Goal: Task Accomplishment & Management: Use online tool/utility

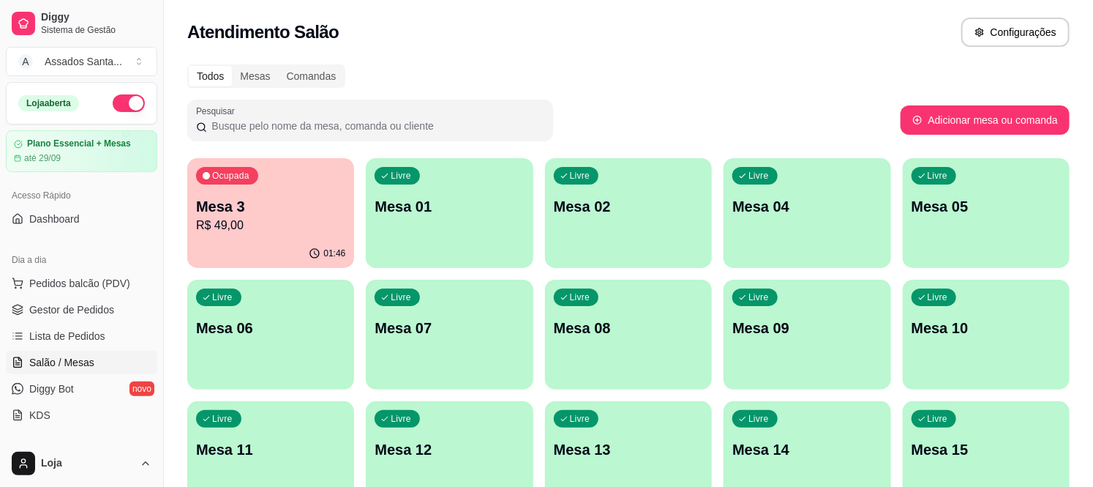
click at [224, 196] on p "Mesa 3" at bounding box center [270, 206] width 149 height 20
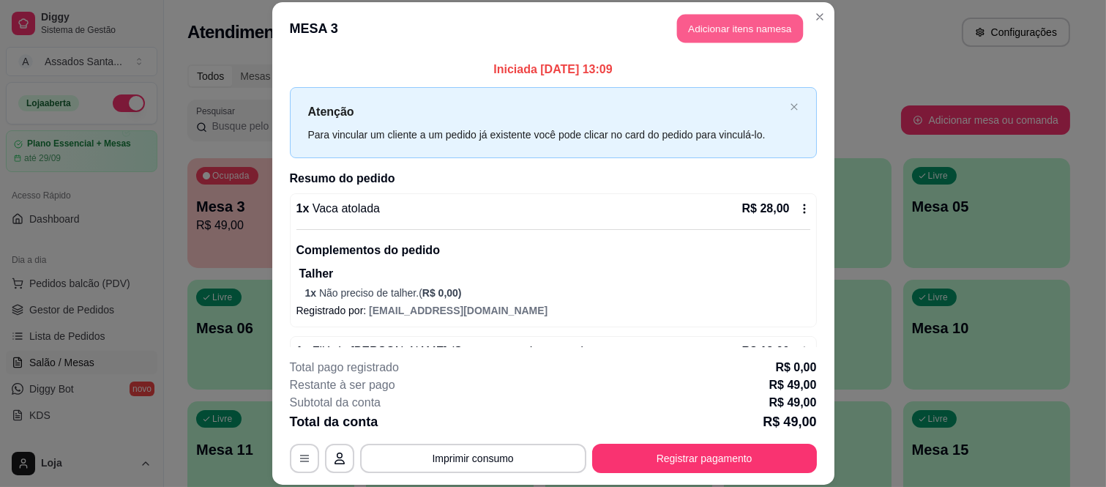
click at [677, 40] on button "Adicionar itens na mesa" at bounding box center [740, 29] width 126 height 29
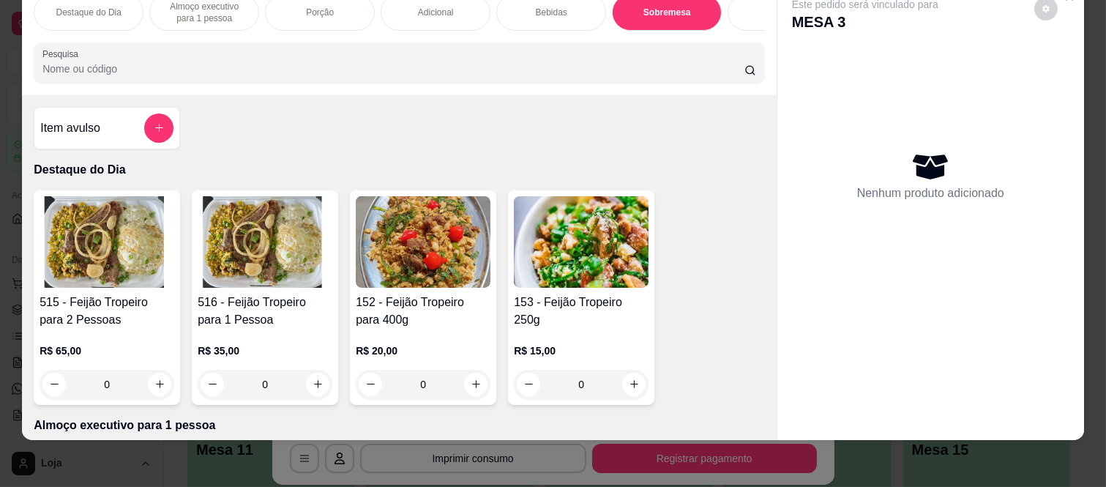
click at [108, 128] on div "Item avulso" at bounding box center [106, 127] width 133 height 29
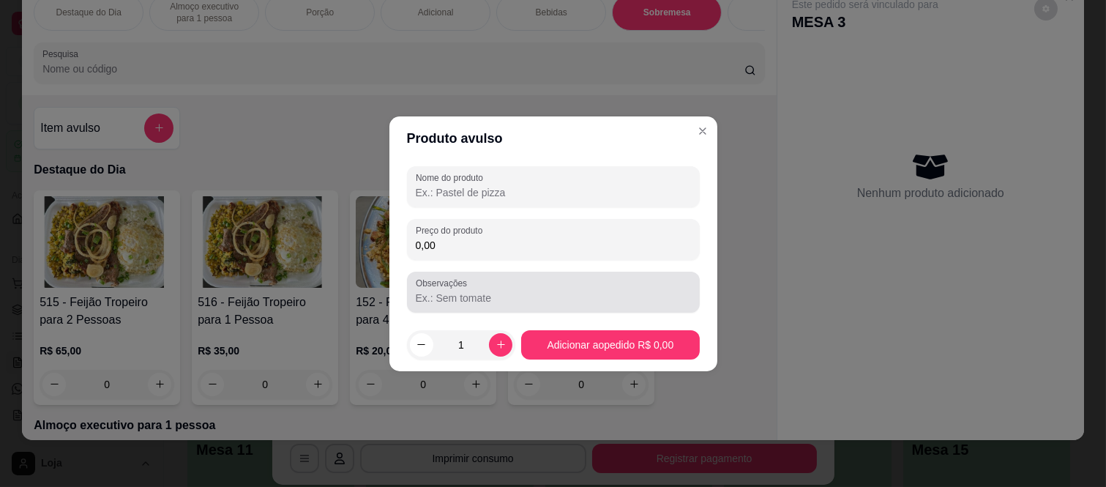
click at [445, 293] on input "Observações" at bounding box center [553, 298] width 275 height 15
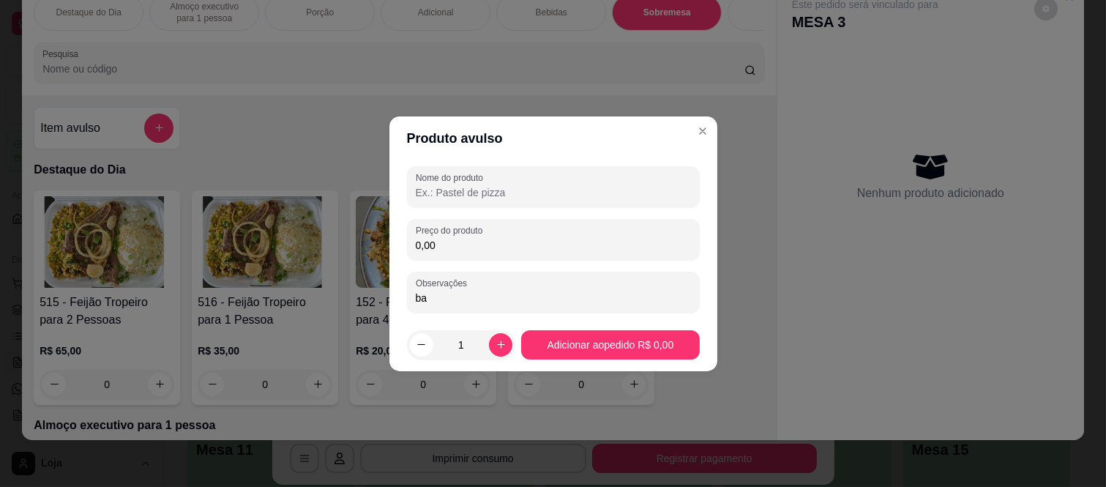
type input "b"
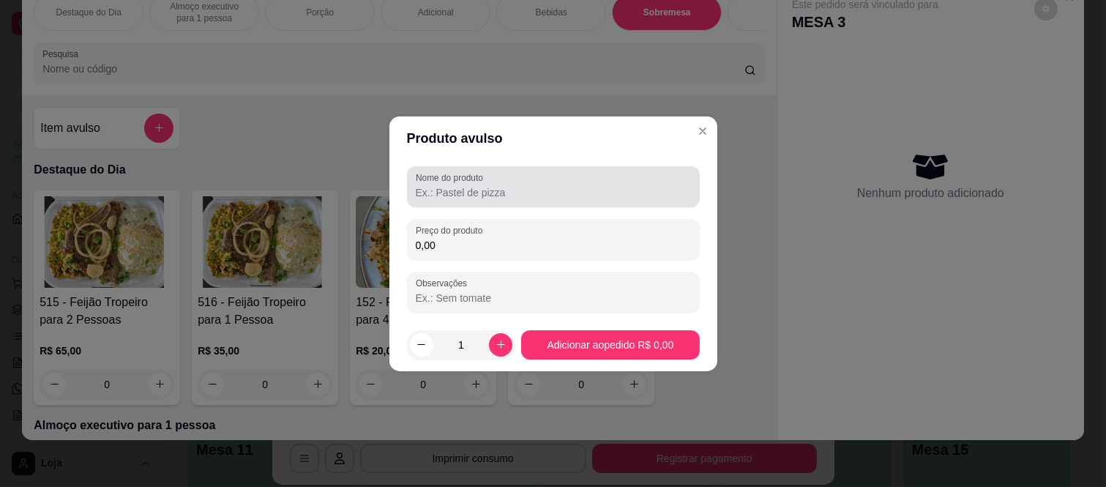
click at [487, 188] on input "Nome do produto" at bounding box center [553, 192] width 275 height 15
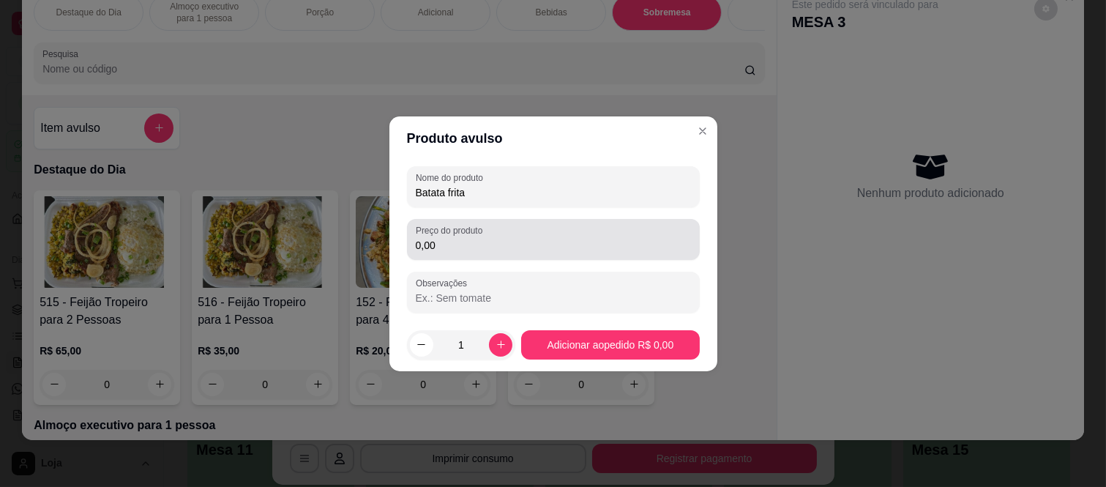
type input "Batata frita"
click at [452, 231] on label "Preço do produto" at bounding box center [452, 230] width 72 height 12
click at [452, 238] on input "0,00" at bounding box center [553, 245] width 275 height 15
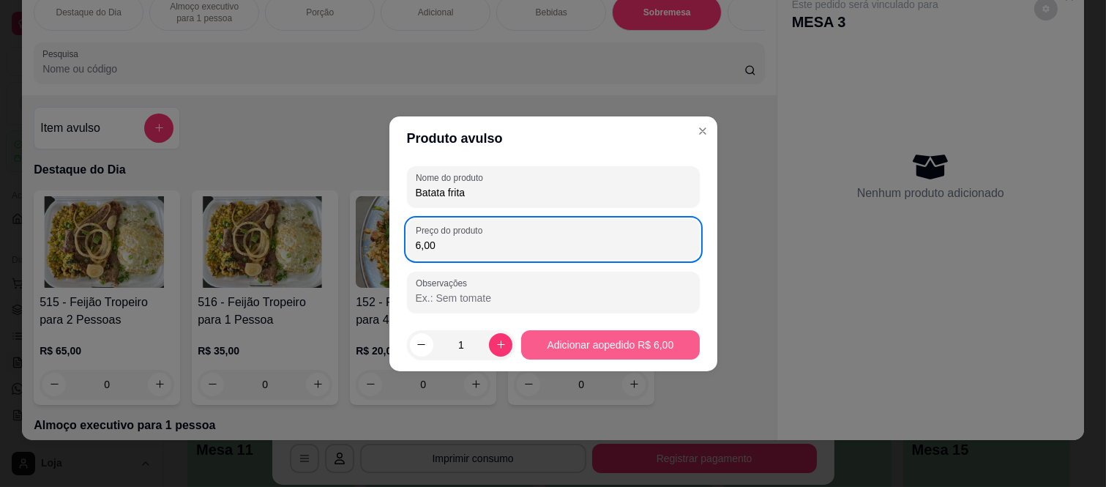
type input "6,00"
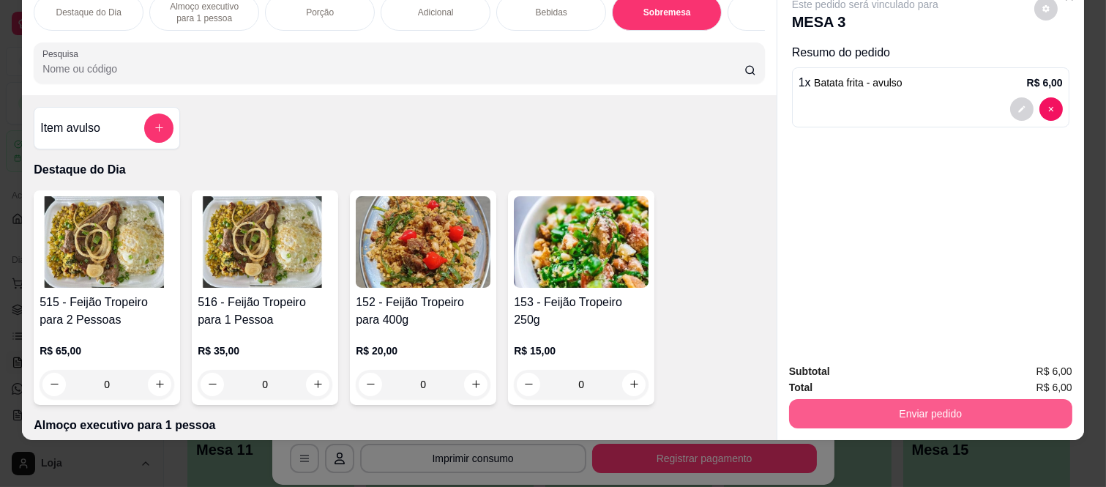
click at [856, 399] on button "Enviar pedido" at bounding box center [930, 413] width 283 height 29
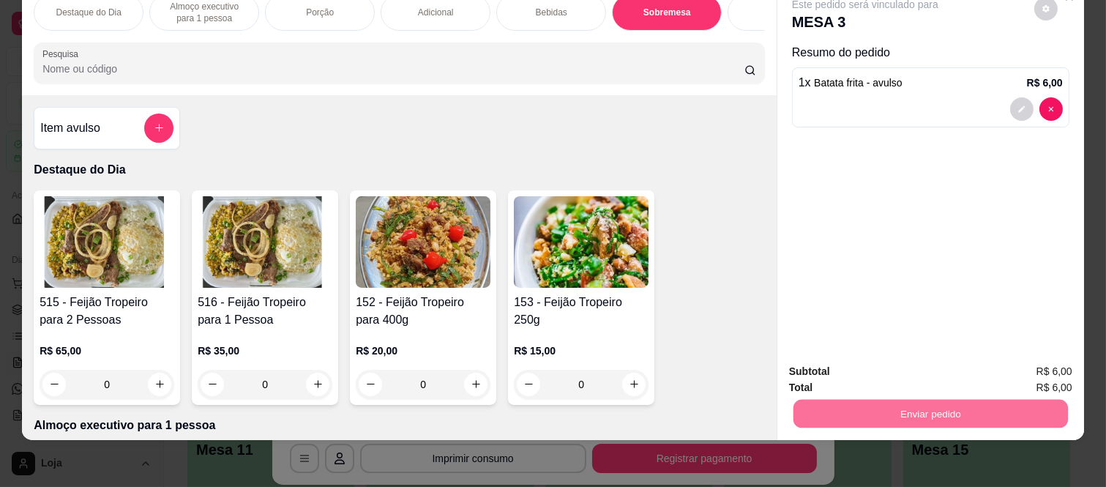
click at [851, 374] on button "Não registrar e enviar pedido" at bounding box center [881, 366] width 152 height 28
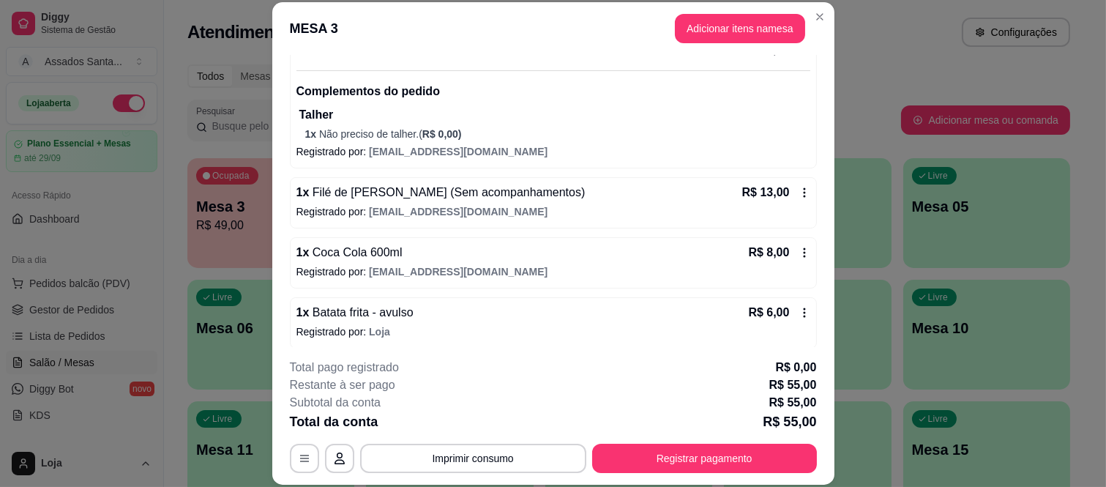
scroll to position [166, 0]
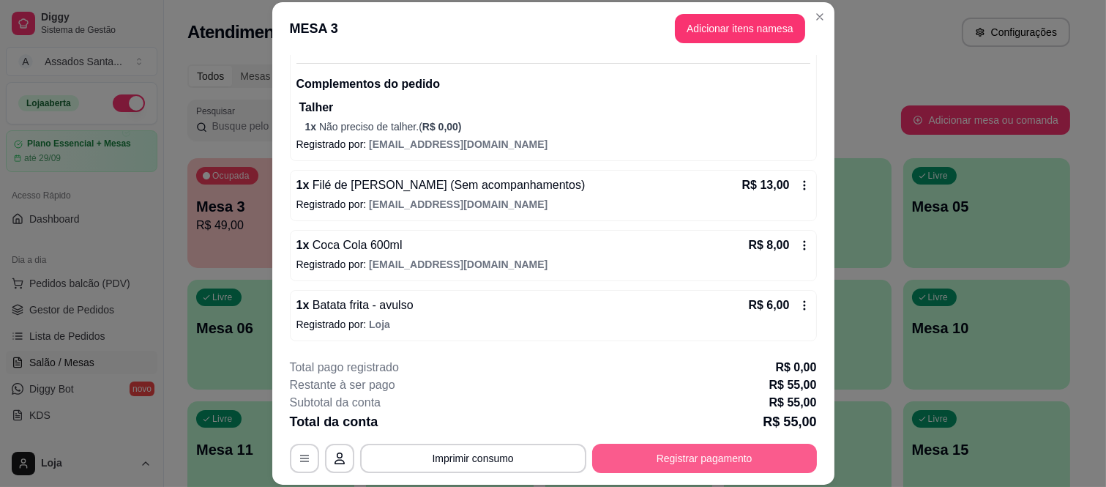
click at [626, 447] on button "Registrar pagamento" at bounding box center [704, 458] width 225 height 29
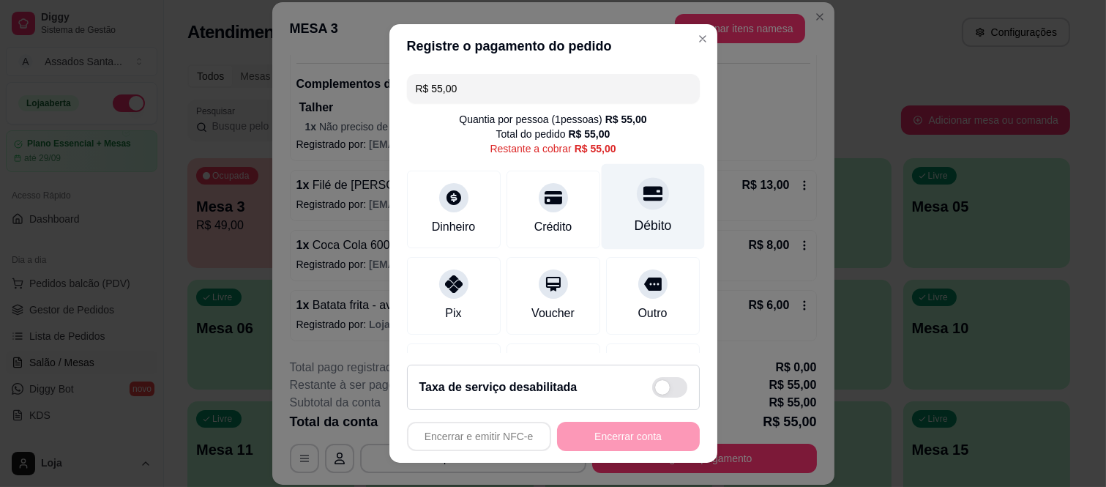
click at [652, 192] on div "Débito" at bounding box center [652, 207] width 103 height 86
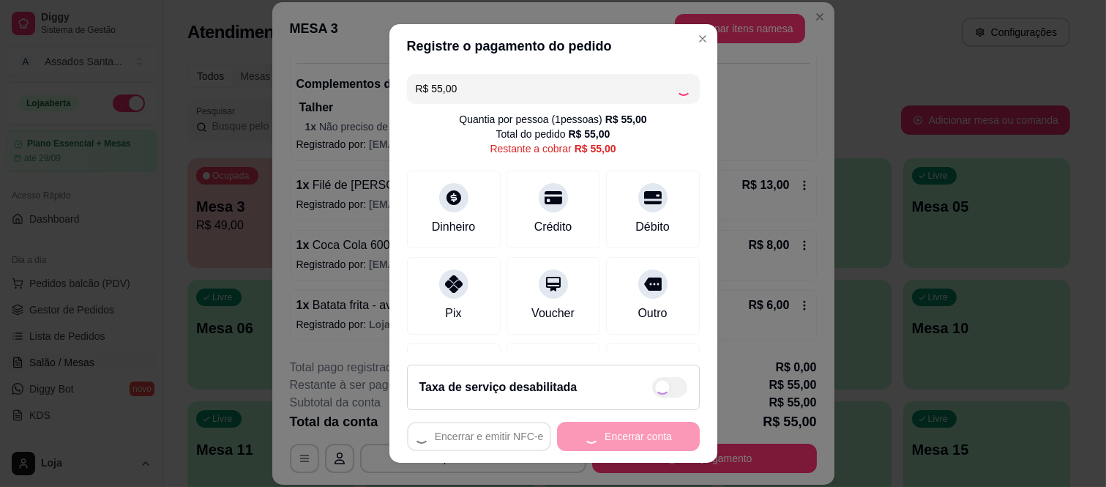
type input "R$ 0,00"
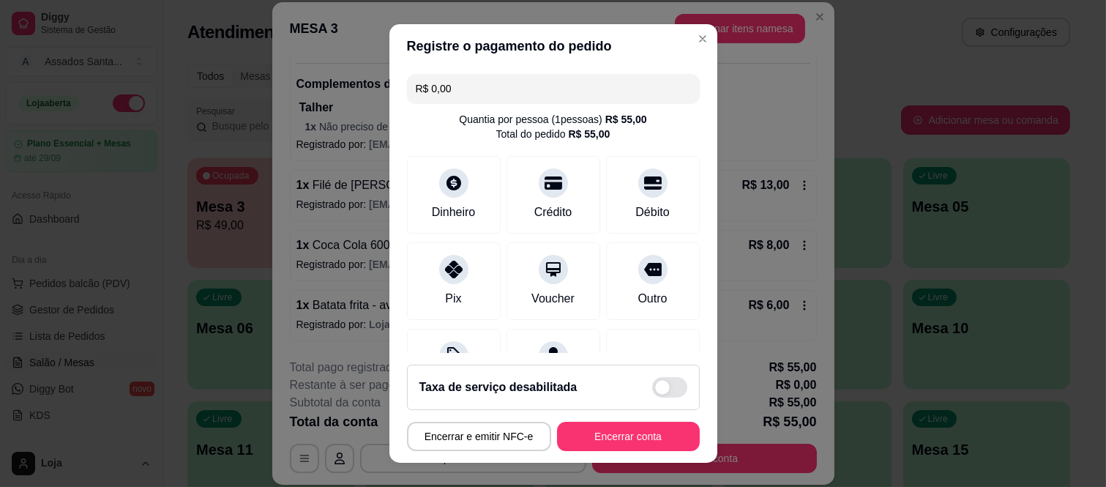
click at [589, 420] on footer "Taxa de serviço desabilitada Encerrar e emitir NFC-e Encerrar conta" at bounding box center [553, 408] width 328 height 110
click at [599, 435] on button "Encerrar conta" at bounding box center [628, 436] width 143 height 29
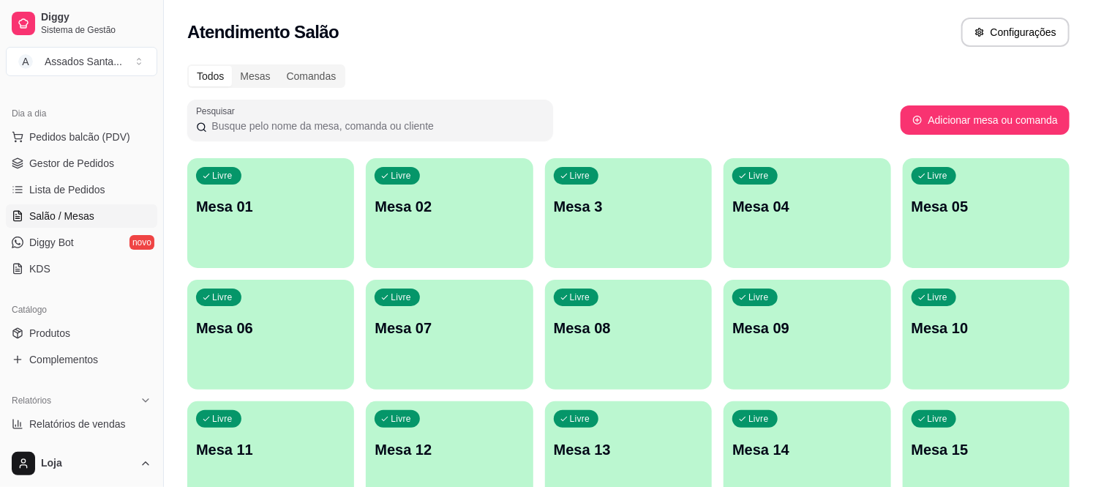
scroll to position [162, 0]
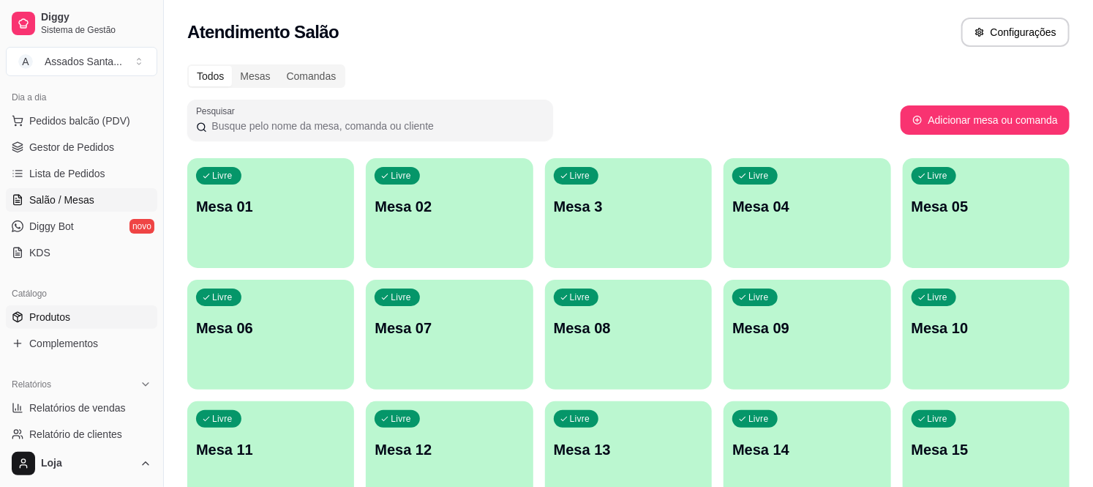
click at [90, 321] on link "Produtos" at bounding box center [81, 316] width 151 height 23
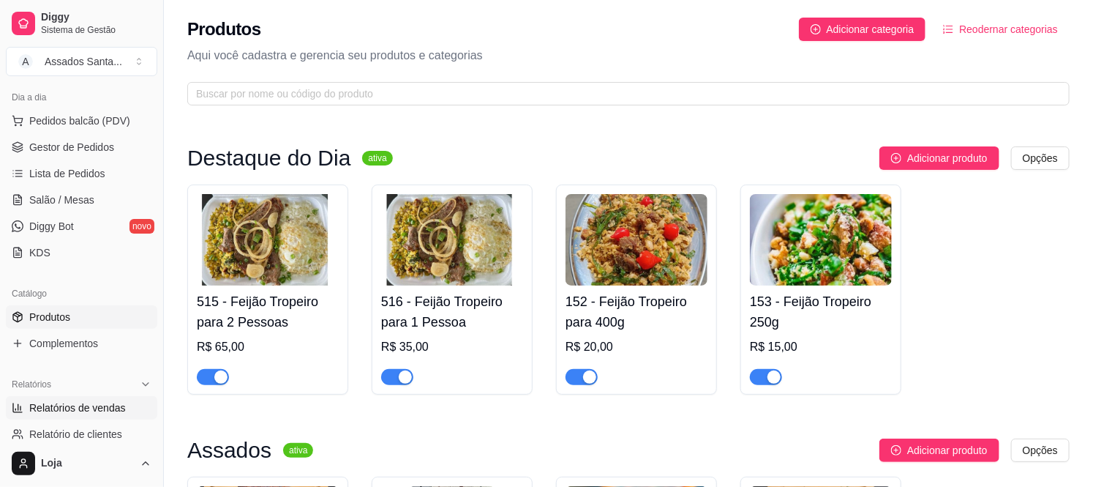
click at [106, 403] on span "Relatórios de vendas" at bounding box center [77, 407] width 97 height 15
select select "ALL"
select select "0"
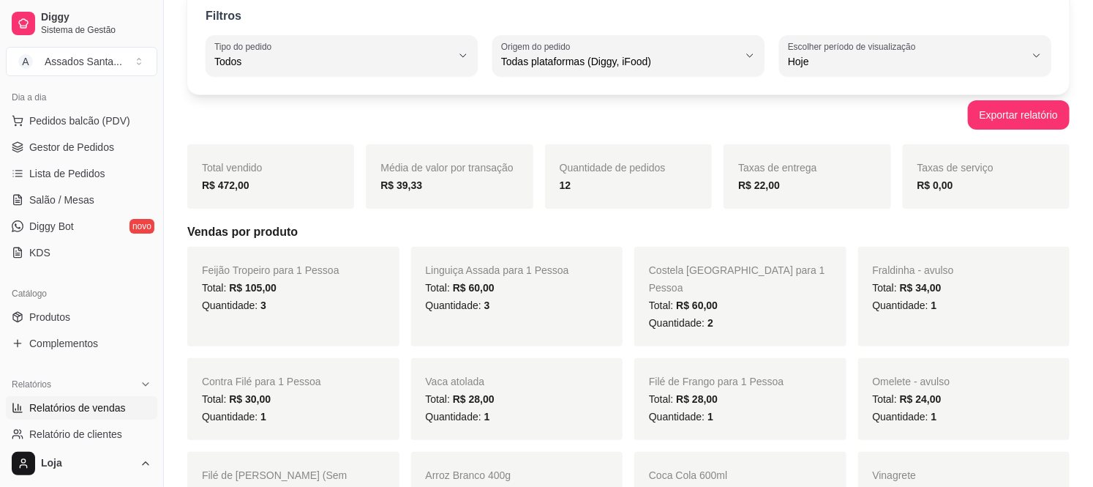
scroll to position [162, 0]
